Goal: Task Accomplishment & Management: Complete application form

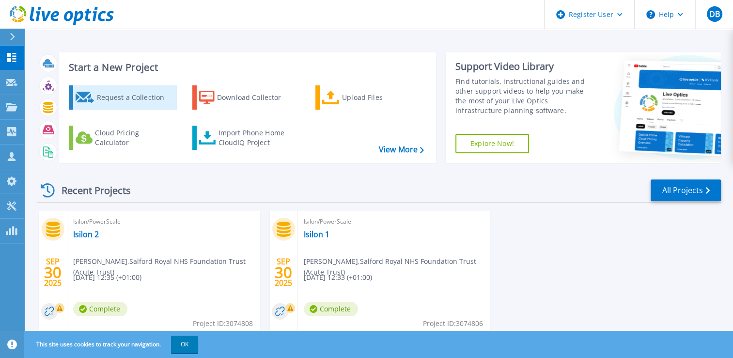
click at [141, 90] on div "Request a Collection" at bounding box center [135, 97] width 78 height 19
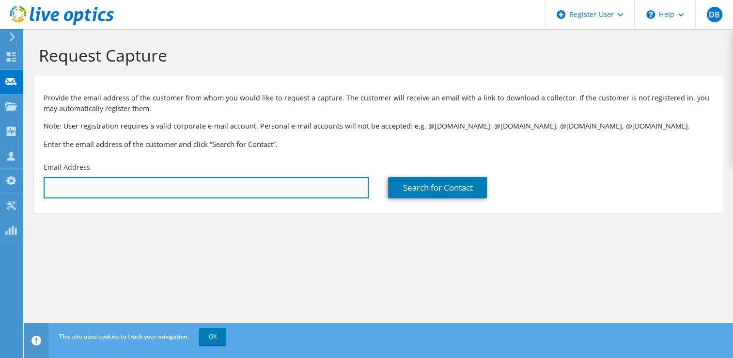
click at [149, 184] on input "text" at bounding box center [206, 187] width 325 height 21
paste input ""Wilkinson, Jon" <jon.wilkinson1@rolls-royce.com>"
drag, startPoint x: 105, startPoint y: 188, endPoint x: 6, endPoint y: 190, distance: 98.4
click at [6, 190] on div "DB Dell User David Beddard David.Beddard@dell.com Dell My Profile Log Out \n He…" at bounding box center [366, 179] width 733 height 358
click at [163, 185] on input "jon.wilkinson1@rolls-royce.com>" at bounding box center [206, 187] width 325 height 21
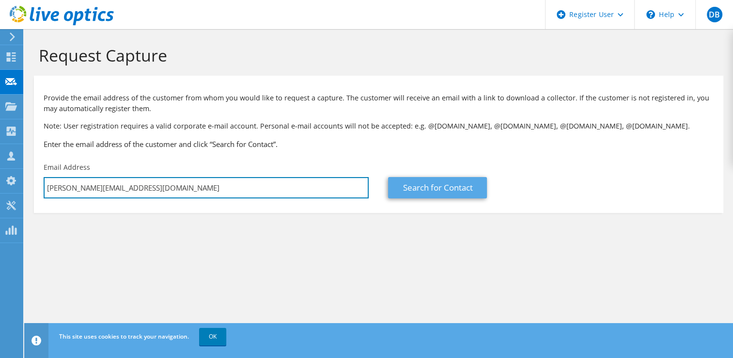
type input "jon.wilkinson1@rolls-royce.com"
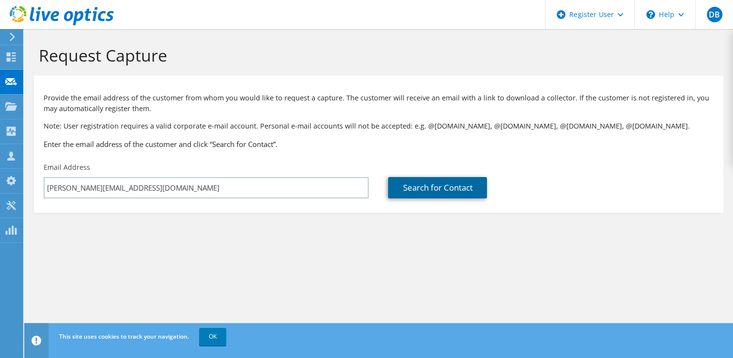
click at [432, 190] on link "Search for Contact" at bounding box center [437, 187] width 99 height 21
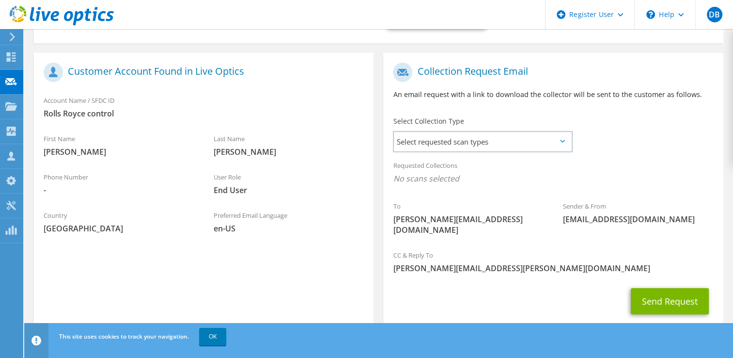
scroll to position [183, 0]
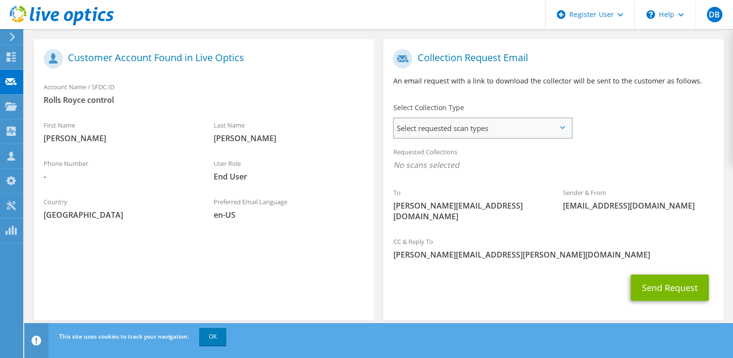
click at [554, 129] on span "Select requested scan types" at bounding box center [482, 127] width 177 height 19
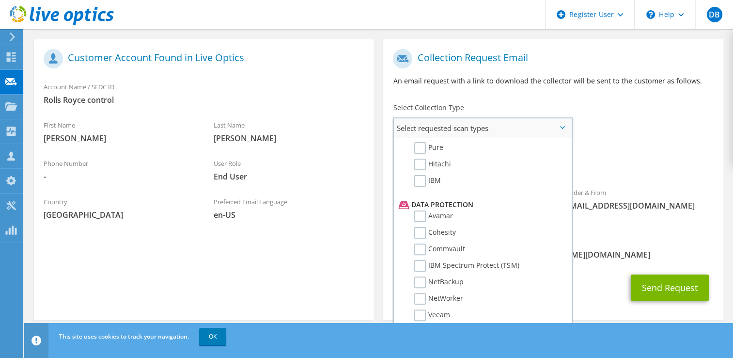
scroll to position [415, 0]
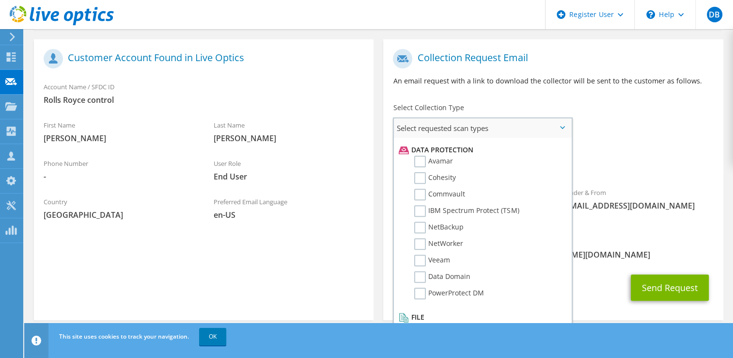
click at [420, 323] on label "Dossier" at bounding box center [433, 329] width 38 height 12
click at [0, 0] on input "Dossier" at bounding box center [0, 0] width 0 height 0
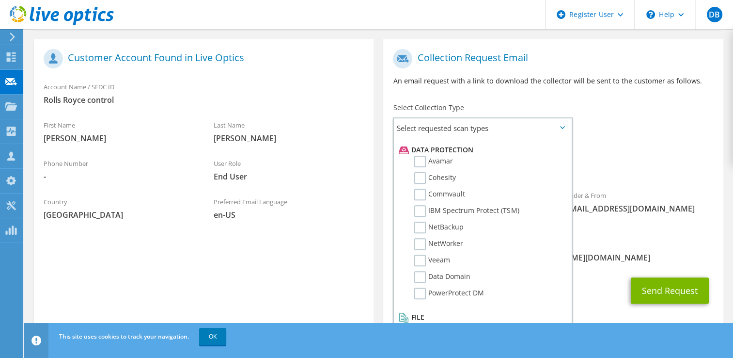
click at [597, 252] on span "[PERSON_NAME][EMAIL_ADDRESS][PERSON_NAME][DOMAIN_NAME]" at bounding box center [553, 257] width 320 height 11
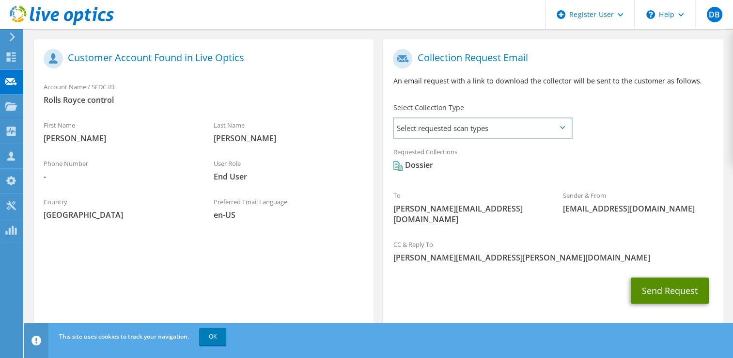
click at [684, 285] on button "Send Request" at bounding box center [670, 290] width 78 height 26
